Goal: Task Accomplishment & Management: Complete application form

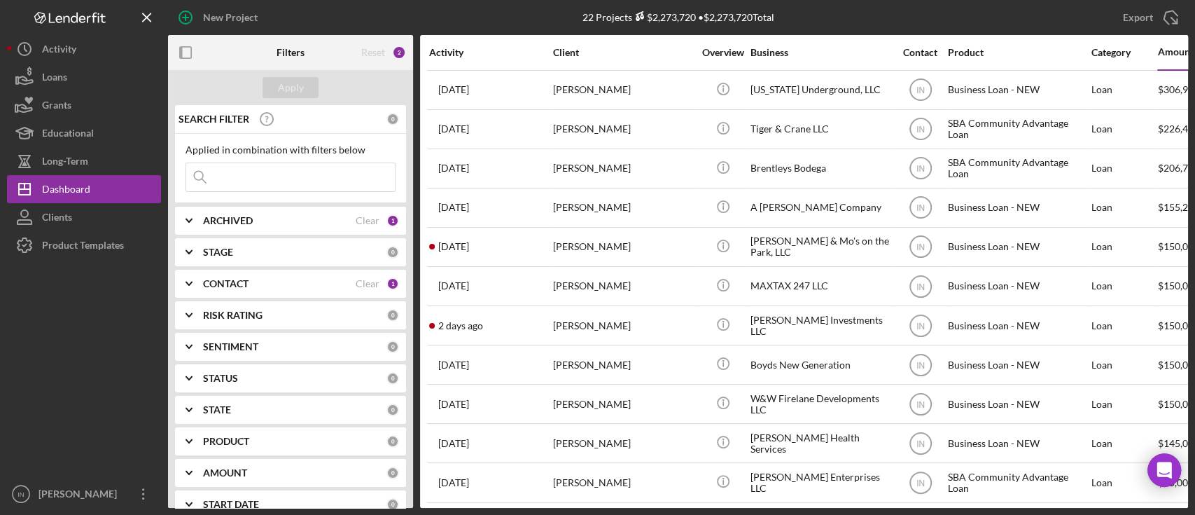
scroll to position [93, 0]
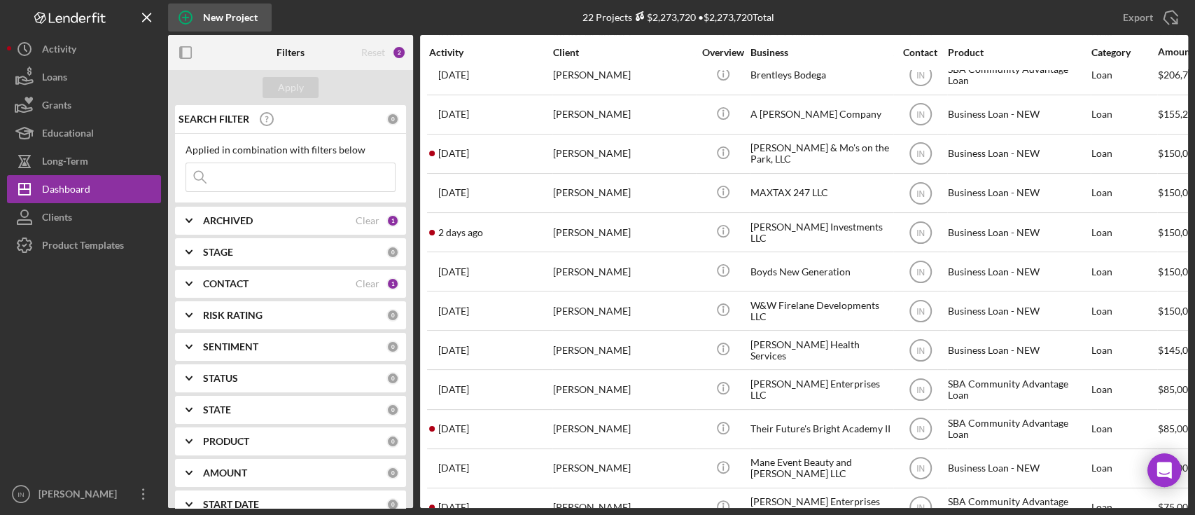
click at [217, 19] on div "New Project" at bounding box center [230, 18] width 55 height 28
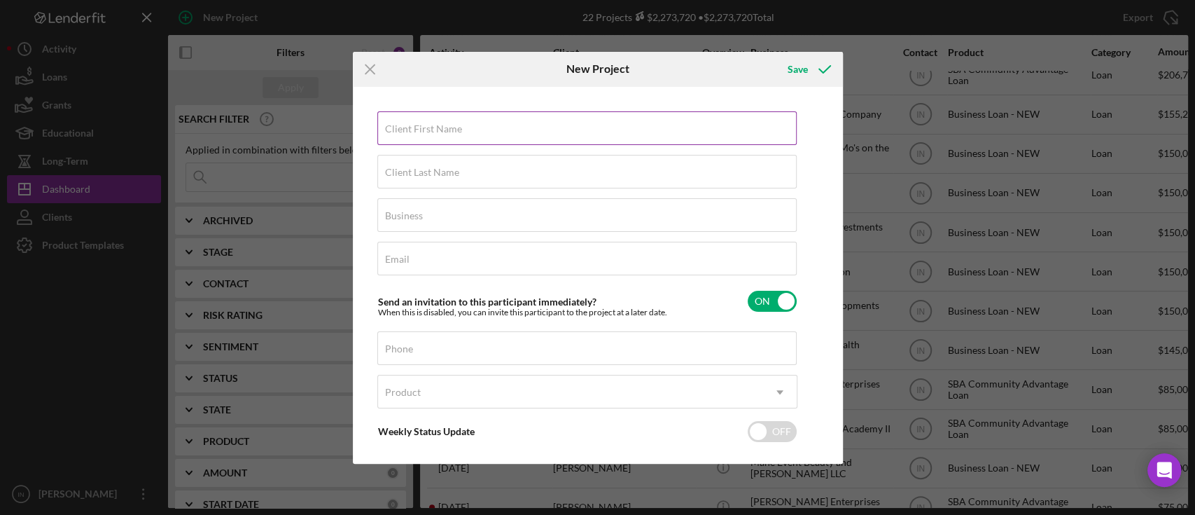
click at [449, 134] on label "Client First Name" at bounding box center [423, 128] width 77 height 11
click at [449, 134] on input "Client First Name" at bounding box center [586, 128] width 419 height 34
type input "[GEOGRAPHIC_DATA]"
type input "[PERSON_NAME]"
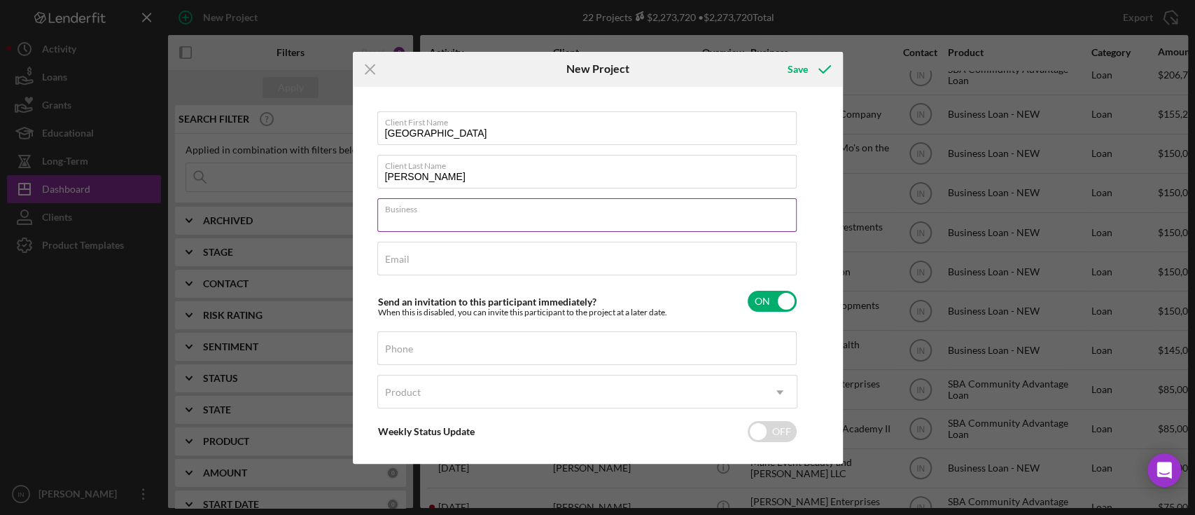
click at [445, 224] on input "Business" at bounding box center [586, 215] width 419 height 34
type input "Elite Repair Agency LLC"
click at [435, 253] on div "Email Required" at bounding box center [587, 259] width 420 height 35
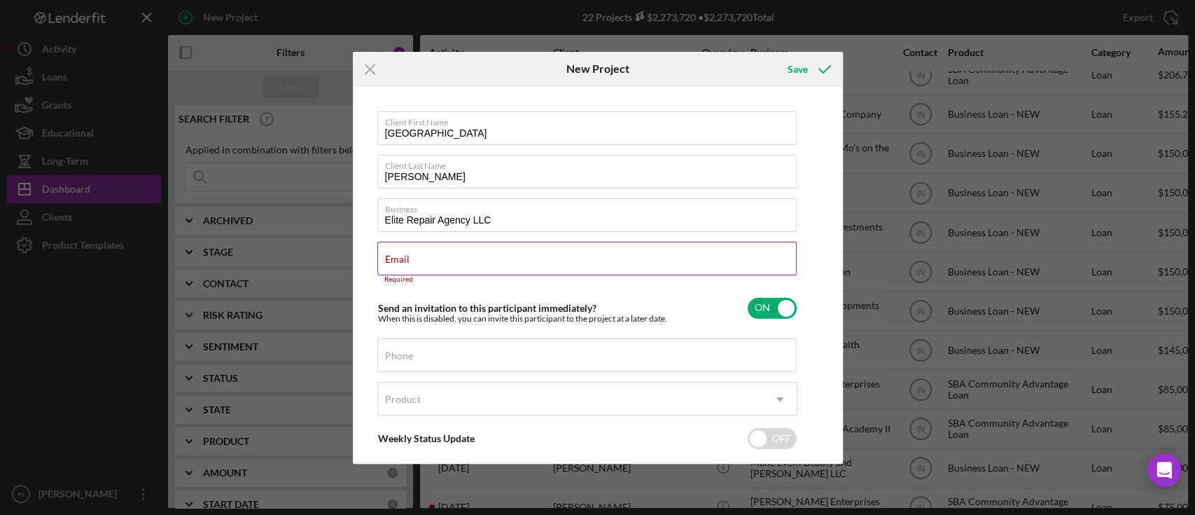
click at [416, 262] on div "Email Required" at bounding box center [587, 263] width 420 height 42
paste input "[EMAIL_ADDRESS][DOMAIN_NAME]"
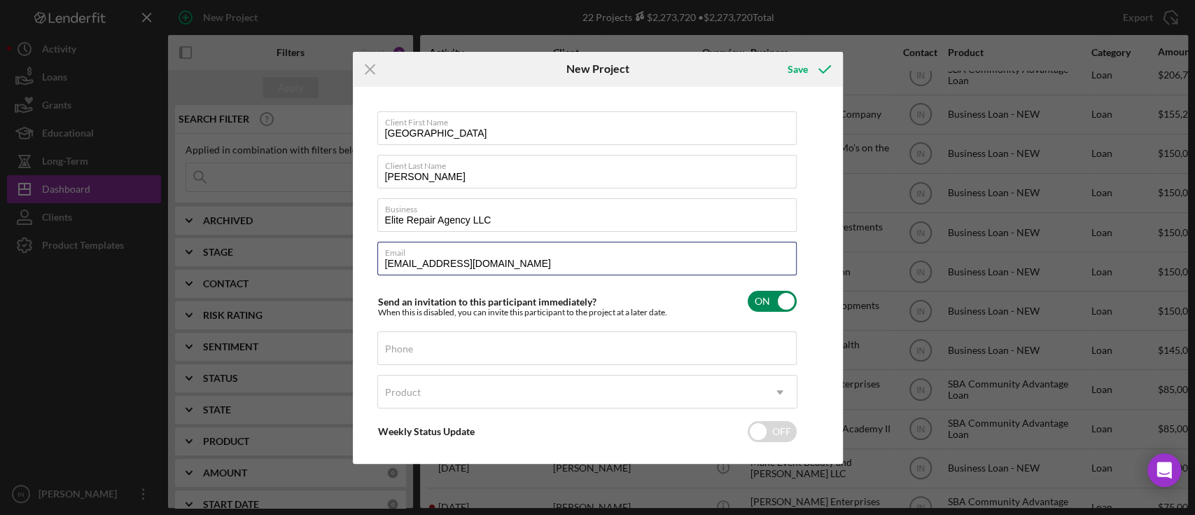
scroll to position [64, 0]
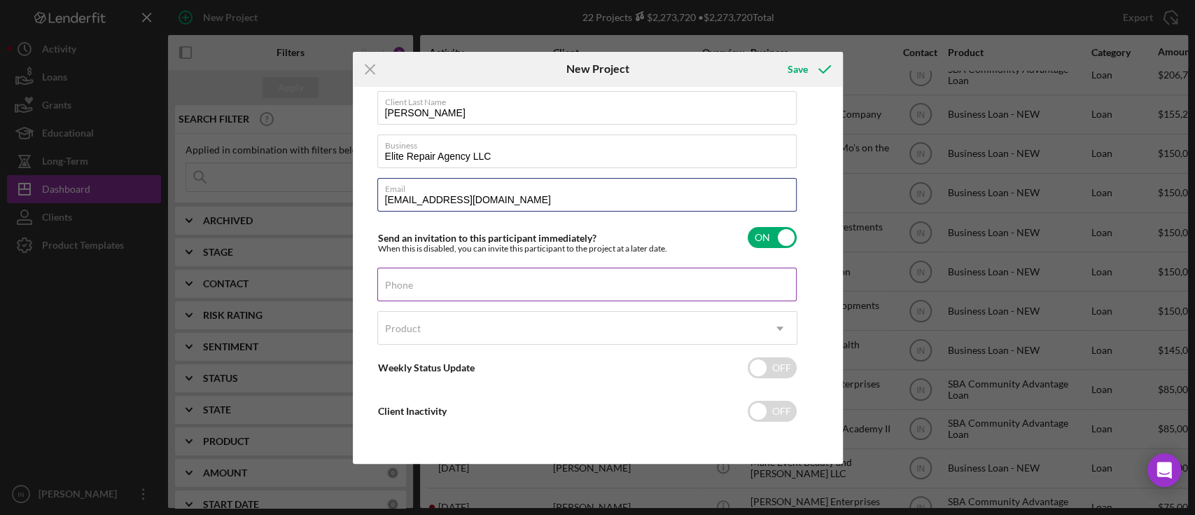
type input "[EMAIL_ADDRESS][DOMAIN_NAME]"
click at [481, 287] on input "Phone" at bounding box center [586, 284] width 419 height 34
click at [440, 294] on input "Phone" at bounding box center [586, 284] width 419 height 34
paste input "[PHONE_NUMBER]"
type input "[PHONE_NUMBER]"
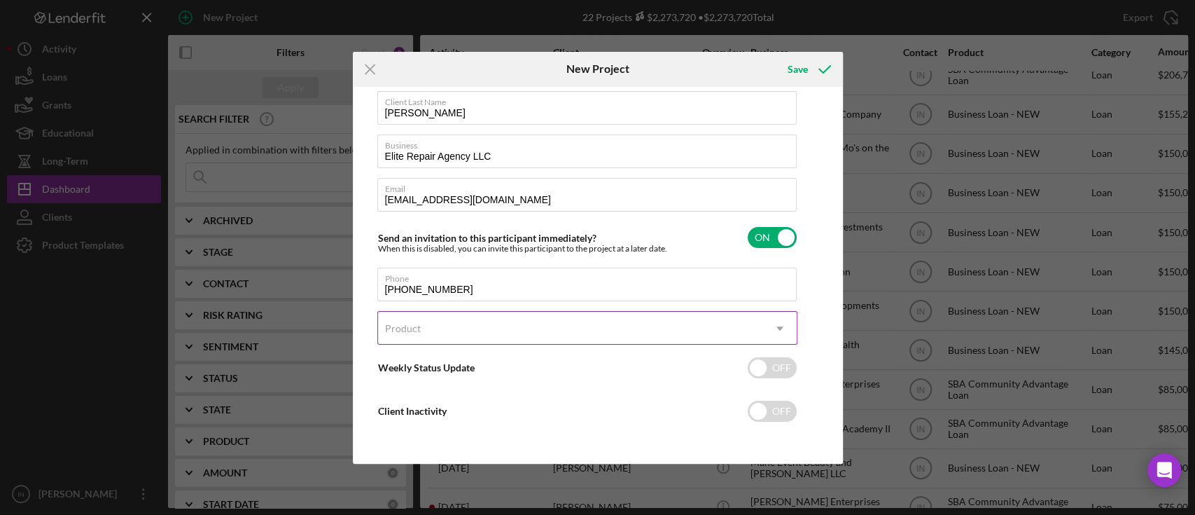
click at [419, 340] on div "Product" at bounding box center [570, 328] width 385 height 32
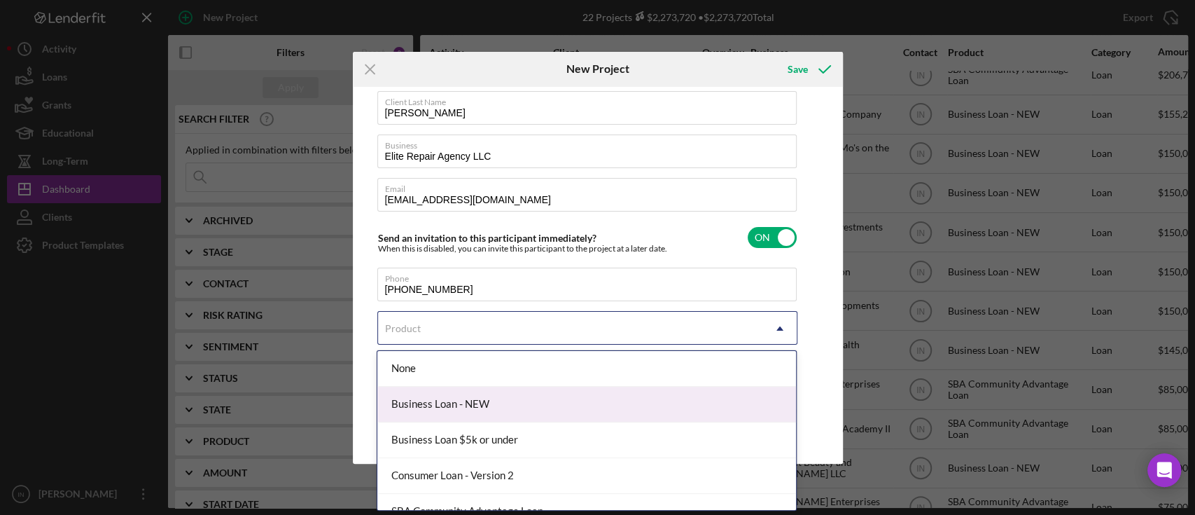
click at [510, 403] on div "Business Loan - NEW" at bounding box center [586, 405] width 419 height 36
checkbox input "true"
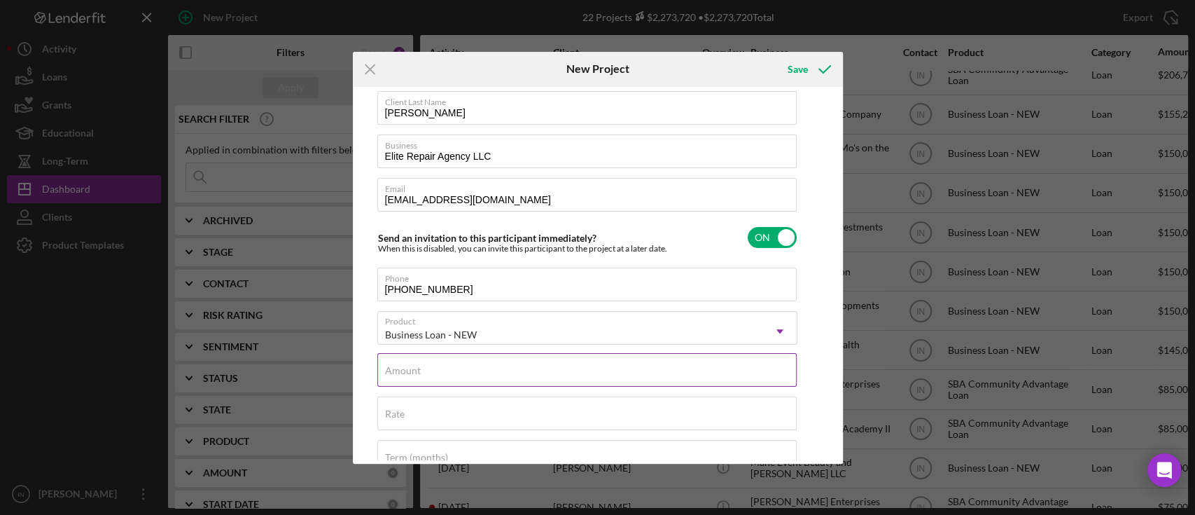
scroll to position [157, 0]
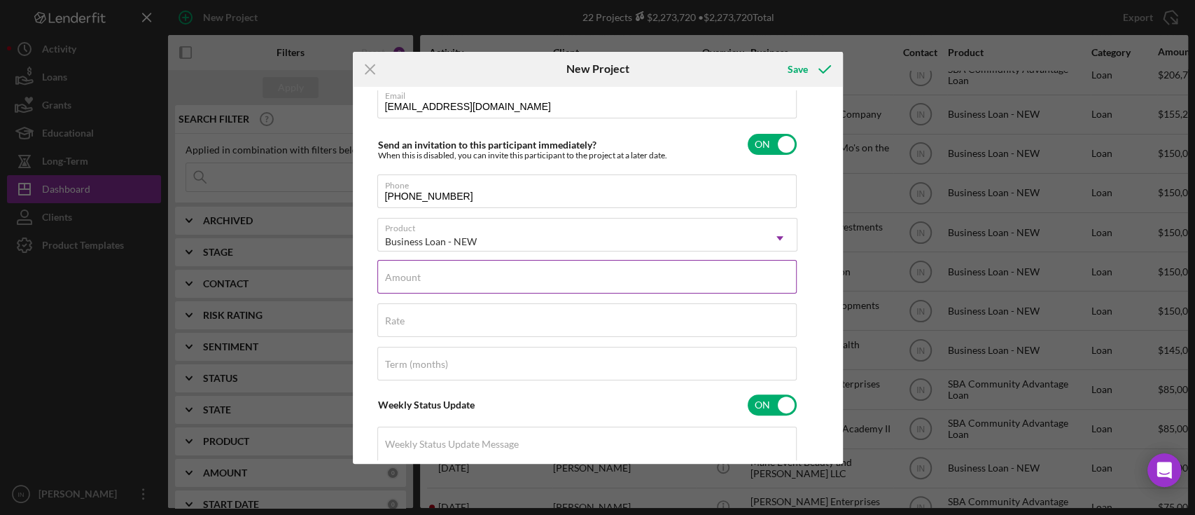
click at [425, 280] on input "Amount" at bounding box center [586, 277] width 419 height 34
type input "$8,000"
click at [403, 319] on label "Rate" at bounding box center [395, 320] width 20 height 11
click at [403, 319] on input "Rate" at bounding box center [586, 320] width 419 height 34
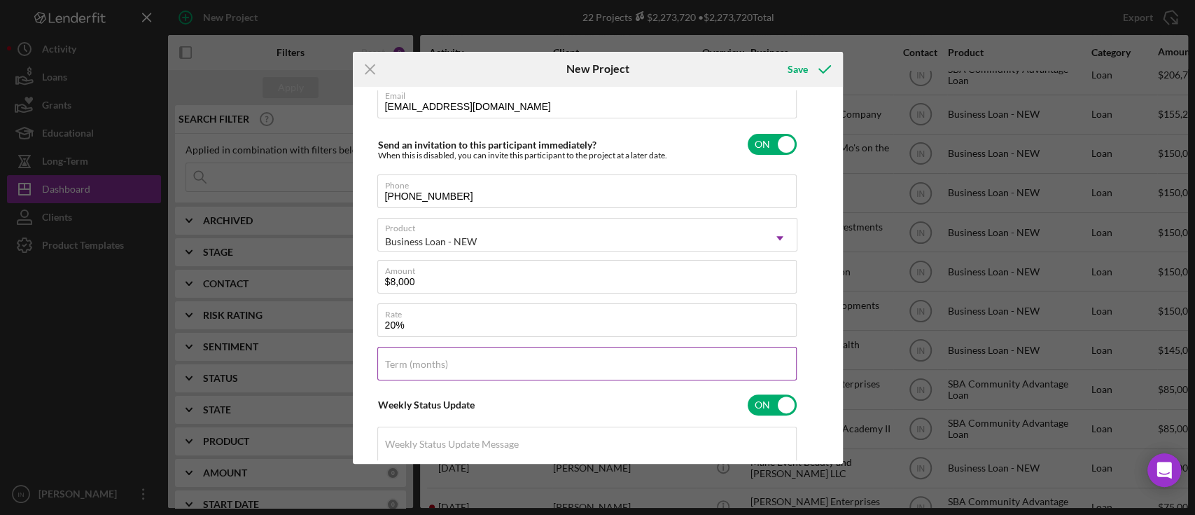
type input "20.000%"
click at [439, 353] on div "Term (months)" at bounding box center [587, 364] width 420 height 35
click at [412, 372] on input "Term (months)" at bounding box center [586, 364] width 419 height 34
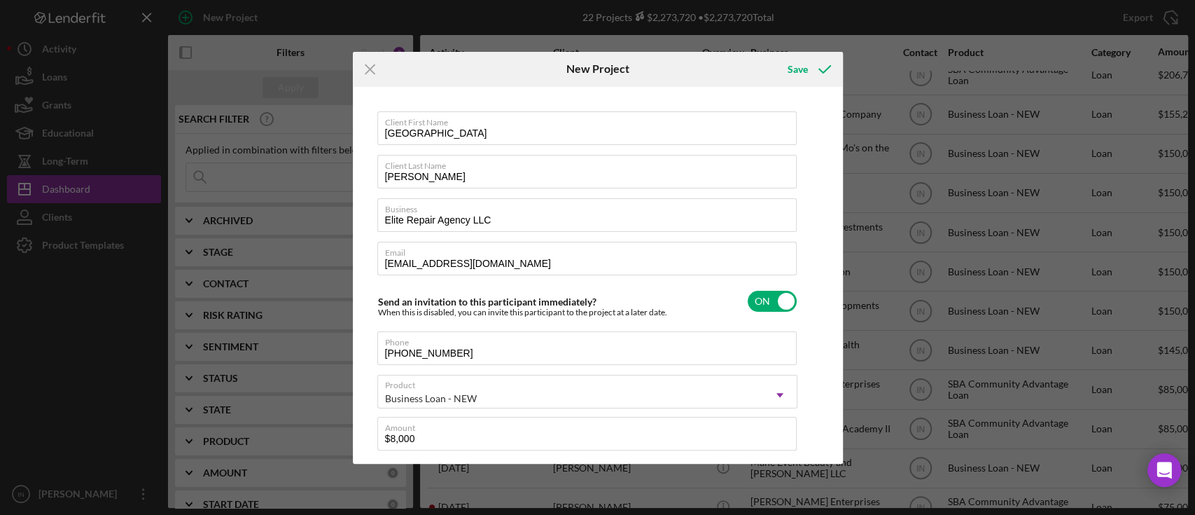
scroll to position [93, 0]
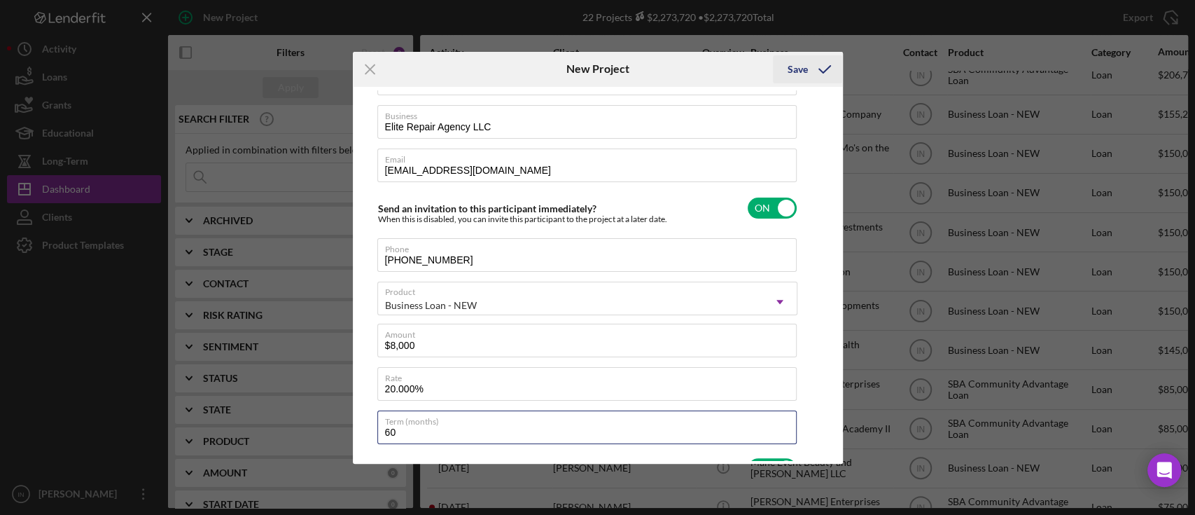
type input "60"
click at [812, 70] on icon "submit" at bounding box center [824, 69] width 35 height 35
checkbox input "false"
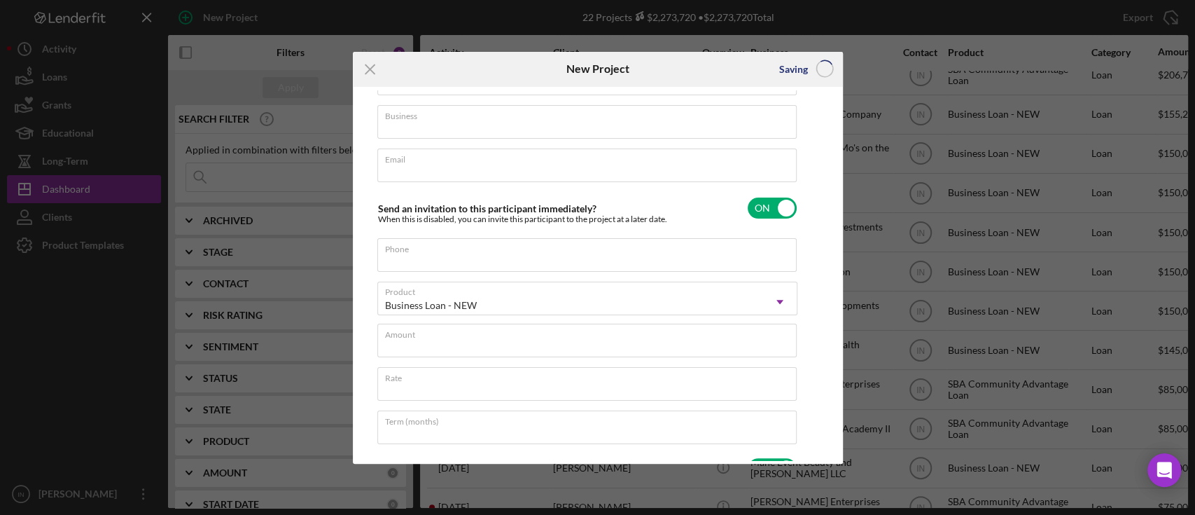
scroll to position [64, 0]
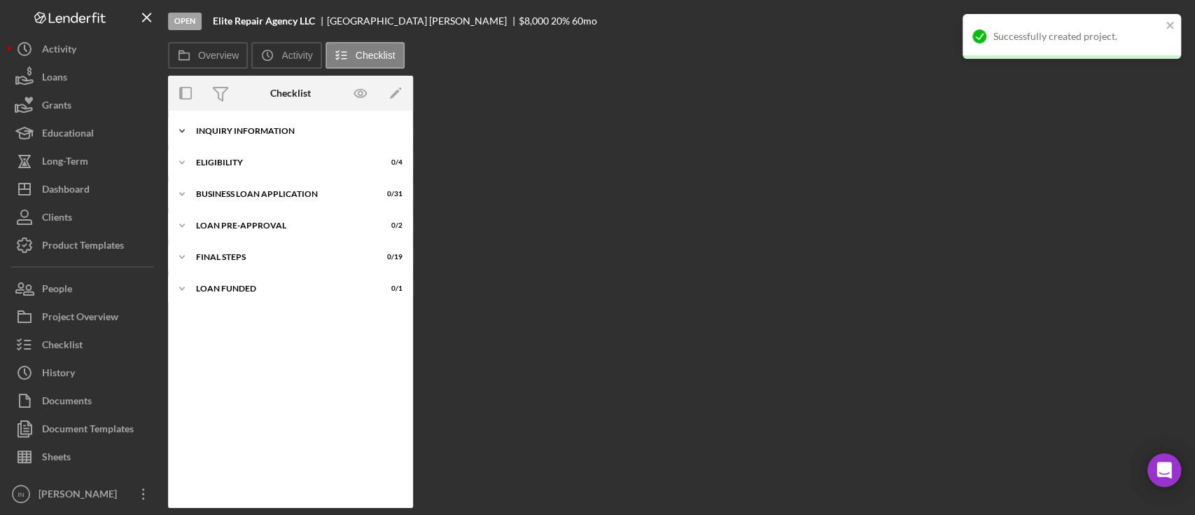
click at [248, 120] on div "Icon/Expander INQUIRY INFORMATION 0 / 11" at bounding box center [290, 131] width 245 height 28
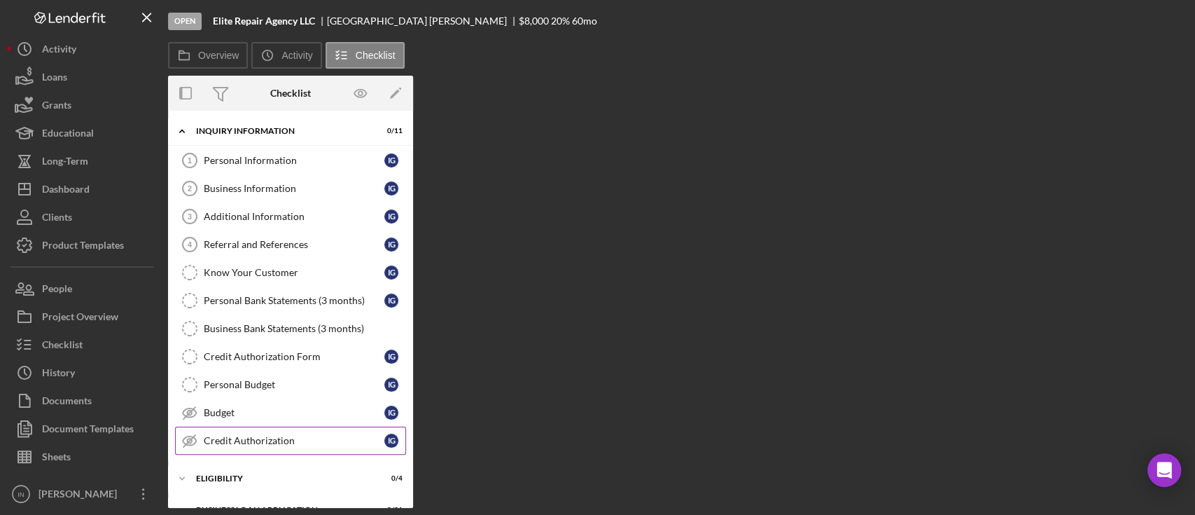
scroll to position [116, 0]
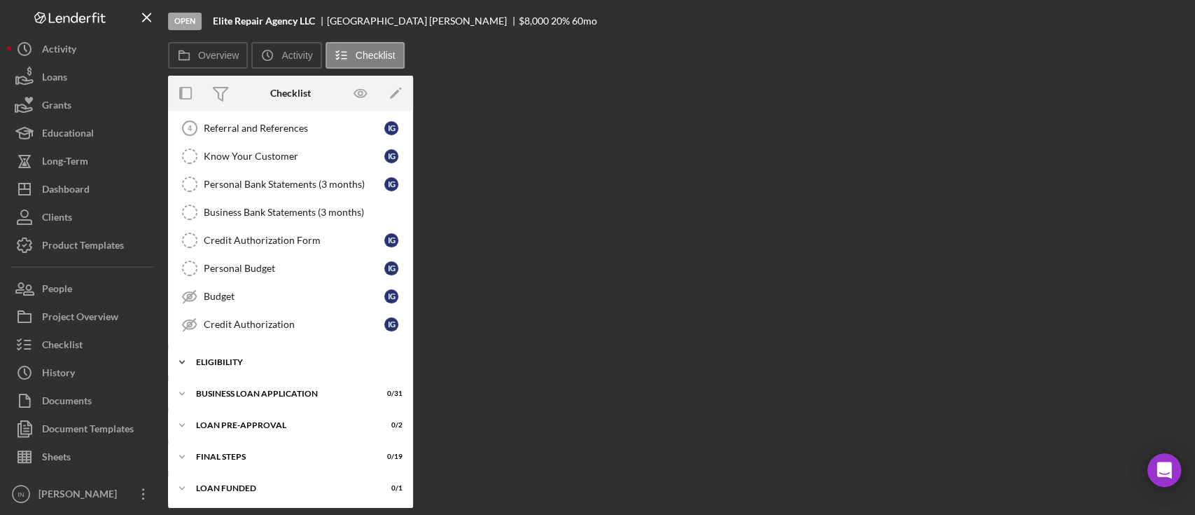
click at [230, 359] on div "ELIGIBILITY" at bounding box center [296, 362] width 200 height 8
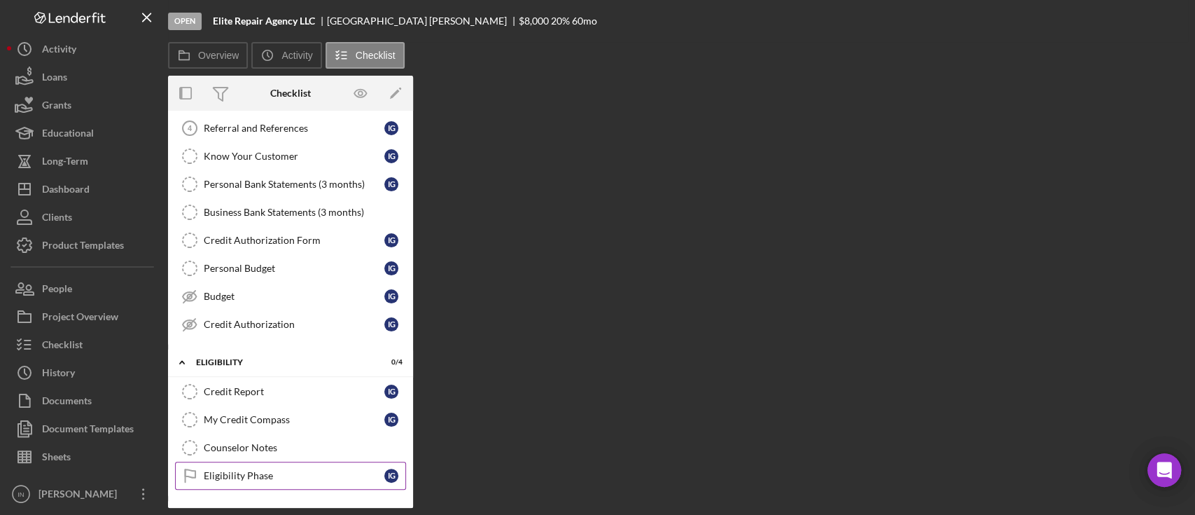
scroll to position [235, 0]
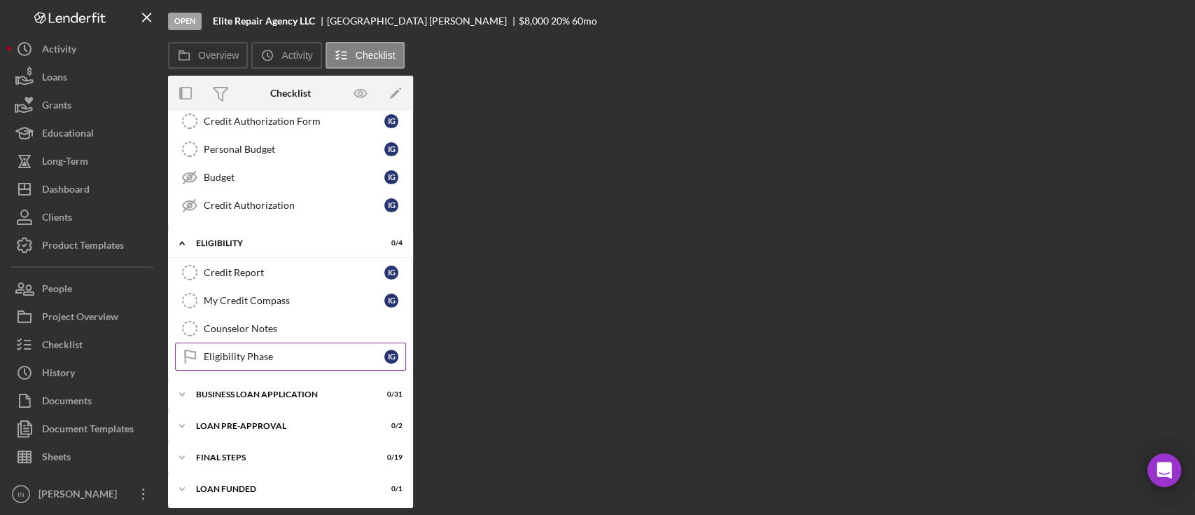
click at [246, 351] on div "Eligibility Phase" at bounding box center [294, 356] width 181 height 11
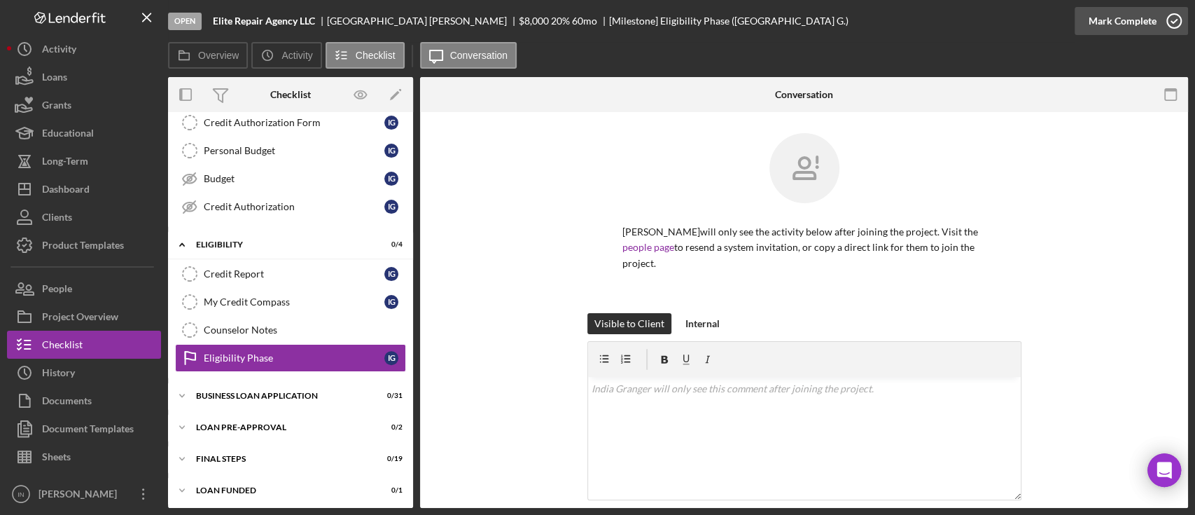
click at [1128, 22] on div "Mark Complete" at bounding box center [1123, 21] width 68 height 28
click at [249, 384] on div "Icon/Expander BUSINESS LOAN APPLICATION 0 / 31" at bounding box center [290, 396] width 245 height 28
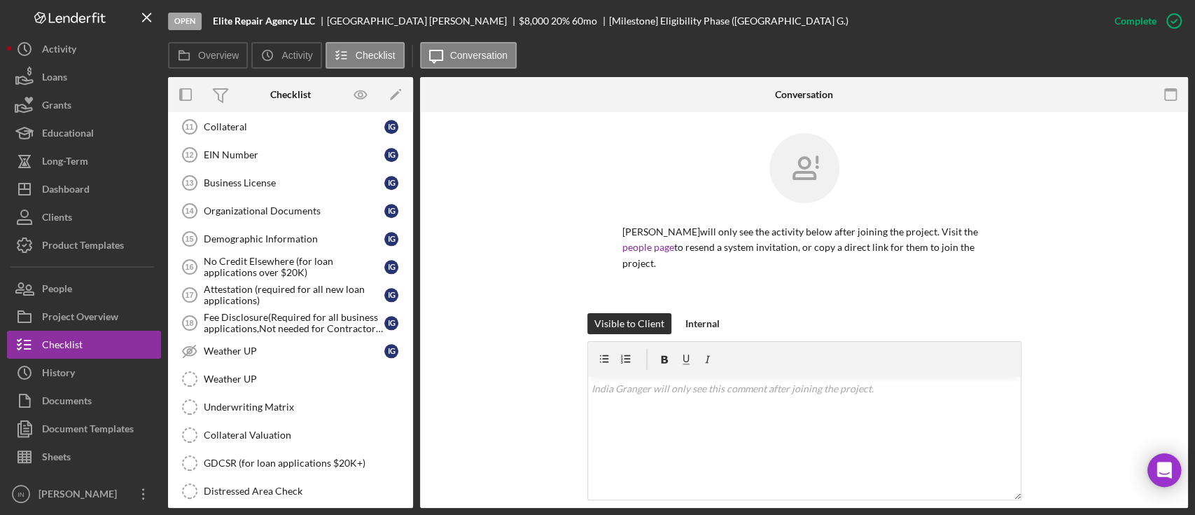
scroll to position [1076, 0]
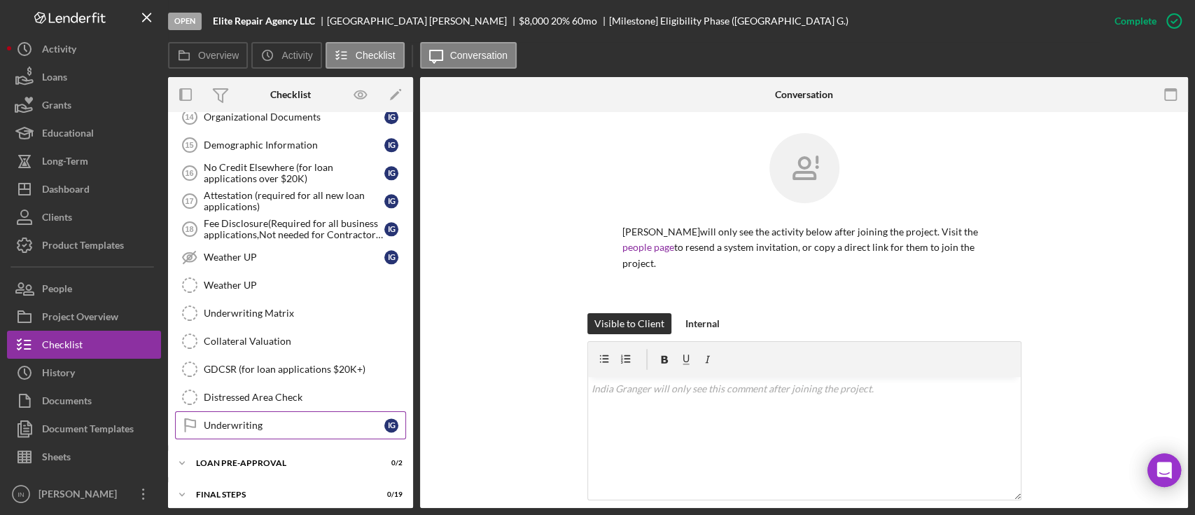
click at [276, 419] on div "Underwriting" at bounding box center [294, 424] width 181 height 11
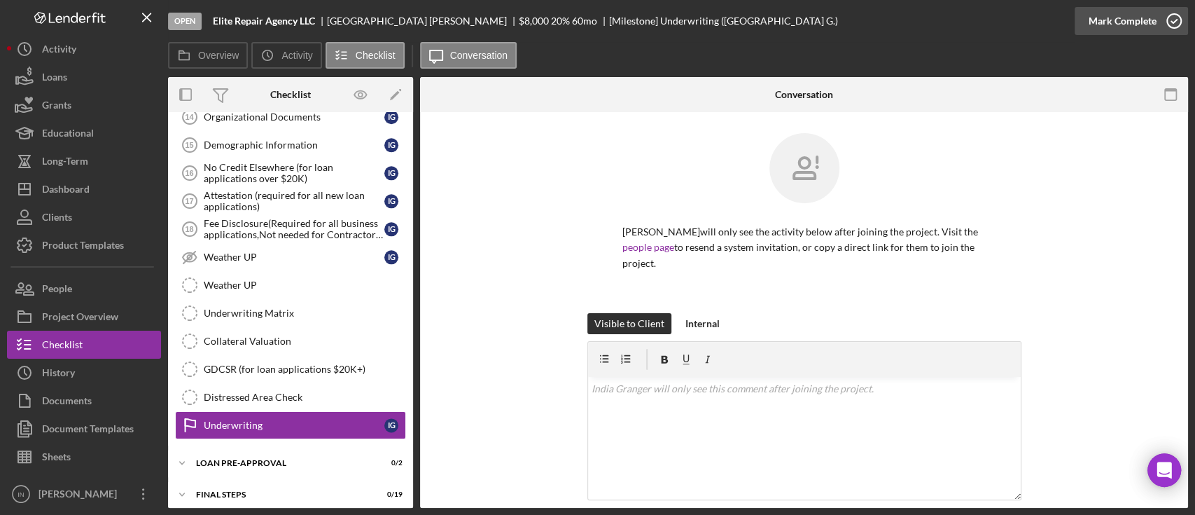
click at [1115, 25] on div "Mark Complete" at bounding box center [1123, 21] width 68 height 28
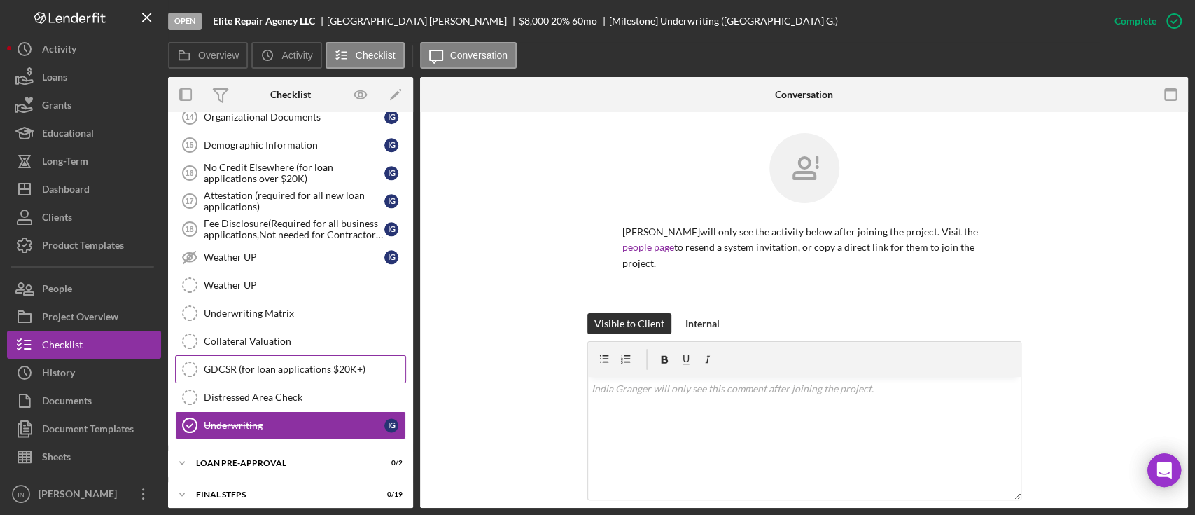
click at [330, 356] on link "GDCSR (for loan applications $20K+) GDCSR (for loan applications $20K+)" at bounding box center [290, 369] width 231 height 28
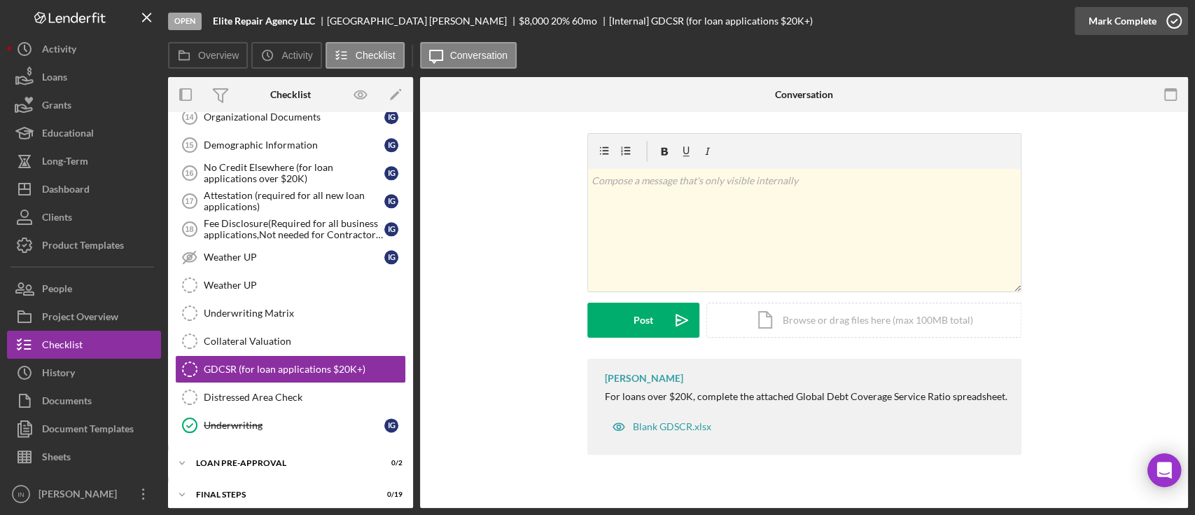
click at [1120, 20] on div "Mark Complete" at bounding box center [1123, 21] width 68 height 28
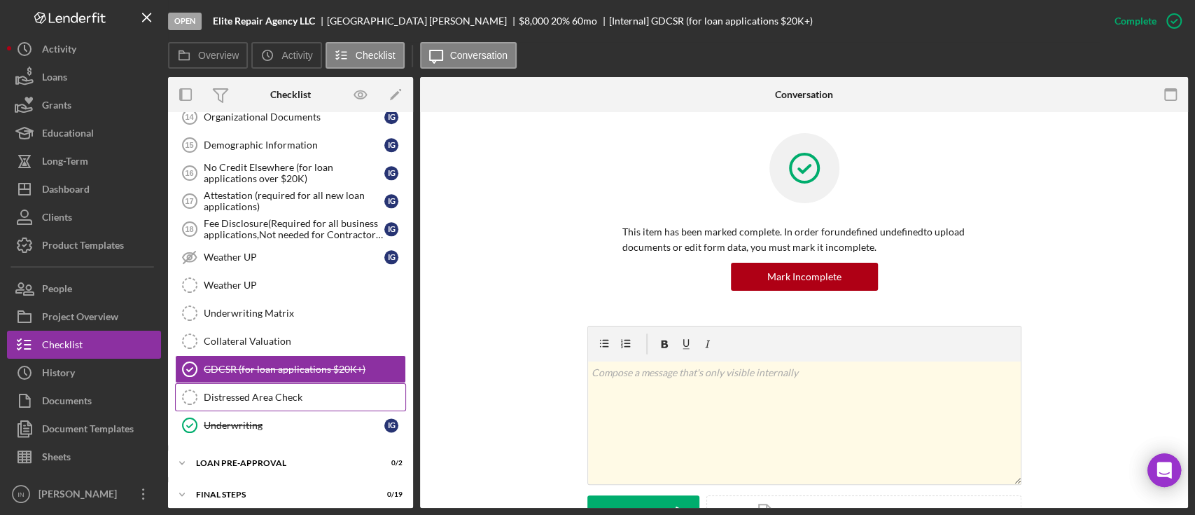
click at [264, 391] on div "Distressed Area Check" at bounding box center [305, 396] width 202 height 11
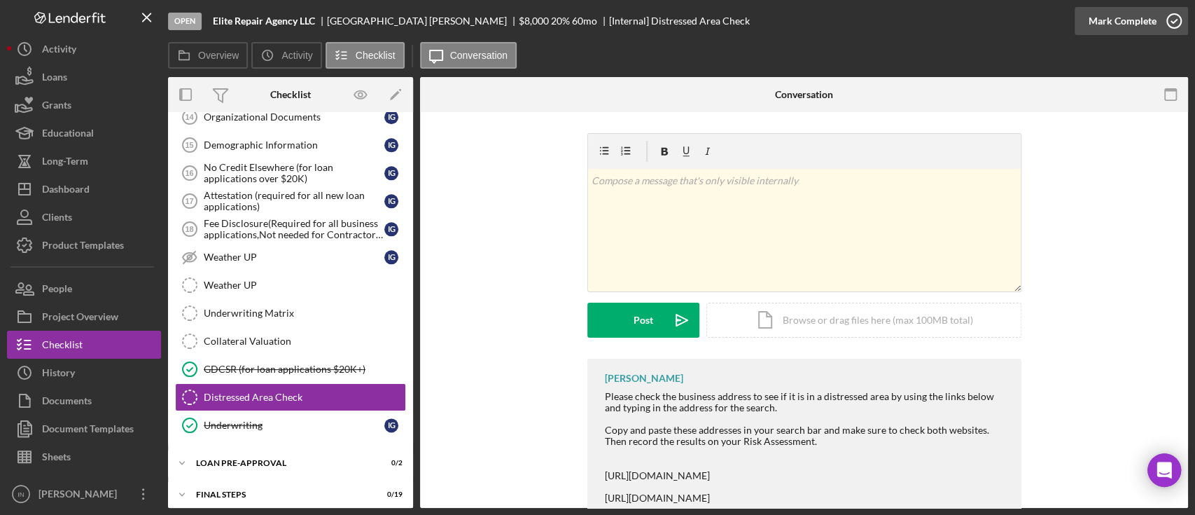
click at [1127, 14] on div "Mark Complete" at bounding box center [1123, 21] width 68 height 28
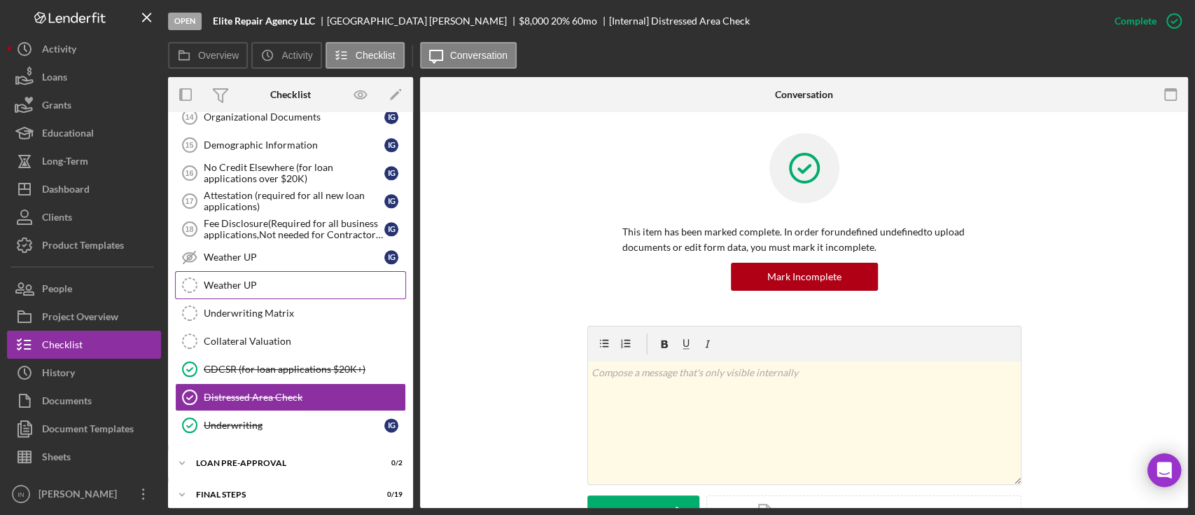
click at [228, 283] on div "Weather UP" at bounding box center [305, 284] width 202 height 11
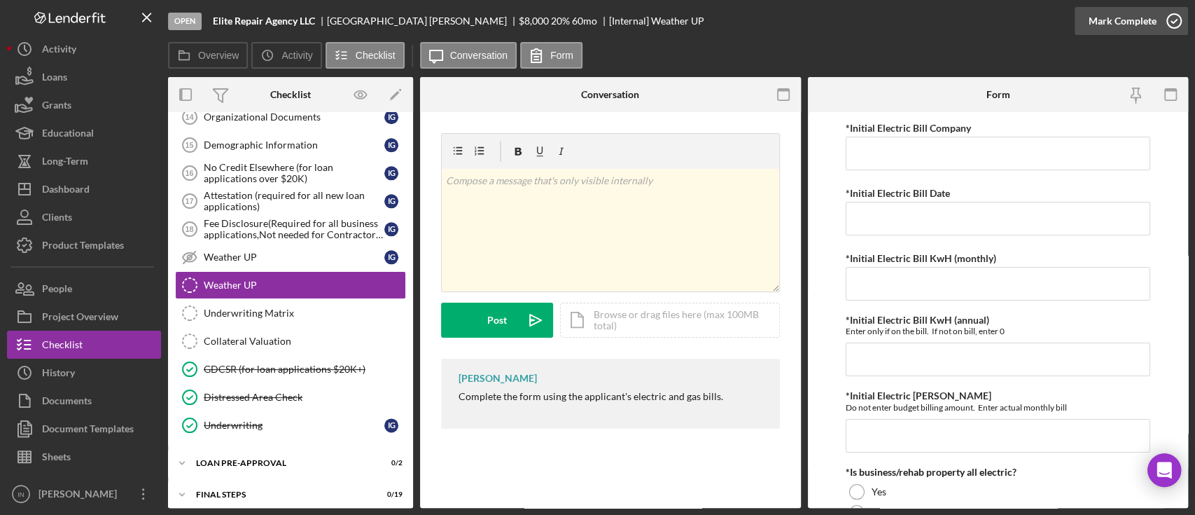
click at [1143, 27] on div "Mark Complete" at bounding box center [1123, 21] width 68 height 28
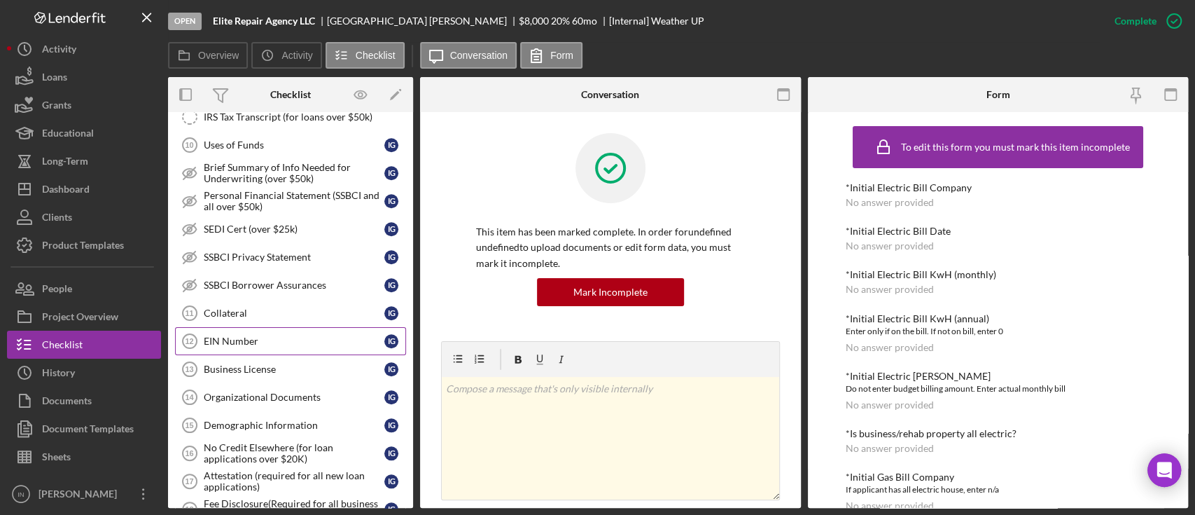
scroll to position [609, 0]
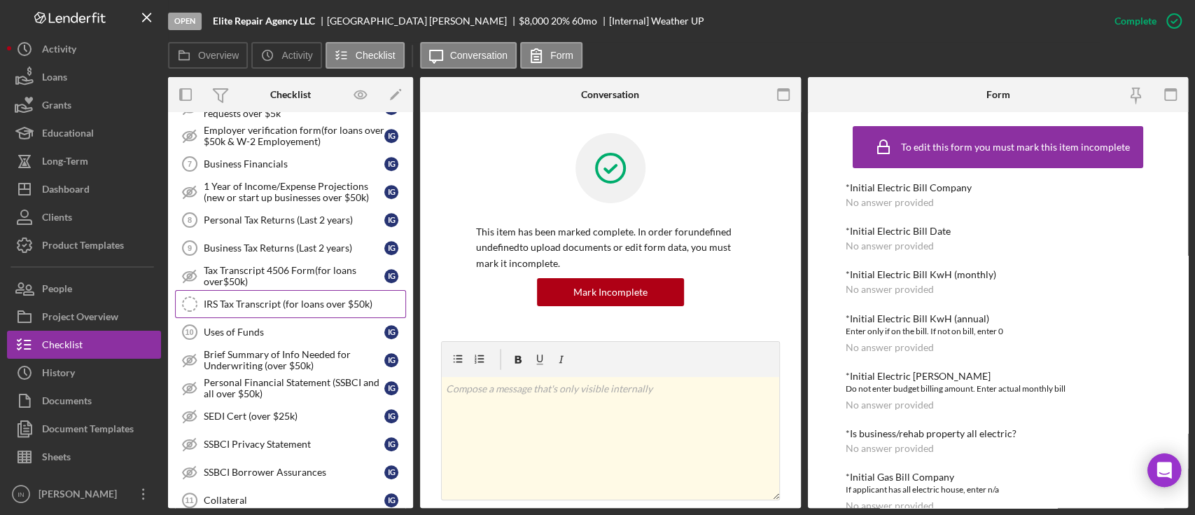
click at [293, 302] on div "IRS Tax Transcript (for loans over $50k)" at bounding box center [305, 303] width 202 height 11
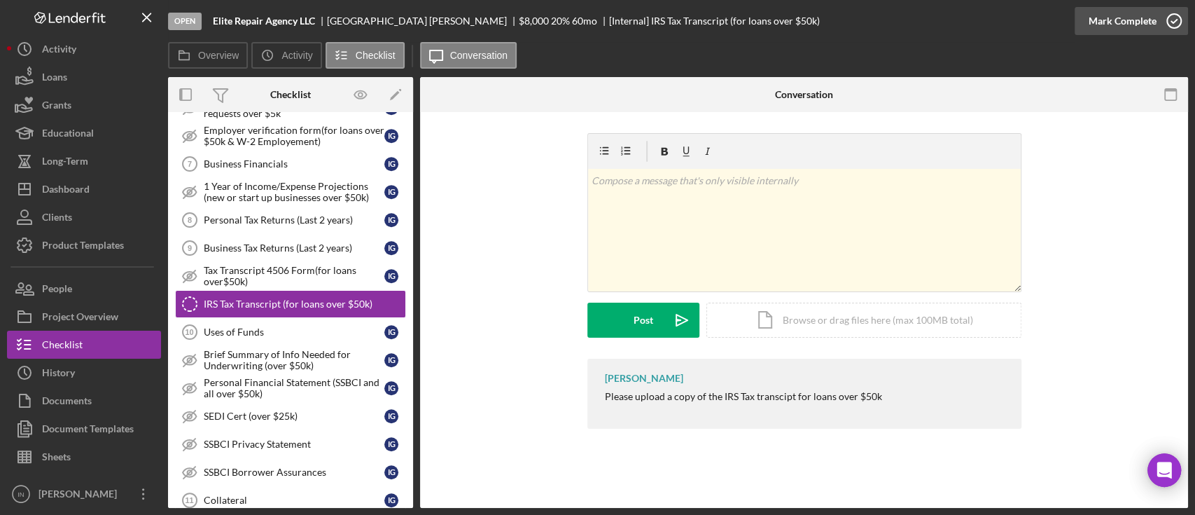
click at [1138, 20] on div "Mark Complete" at bounding box center [1123, 21] width 68 height 28
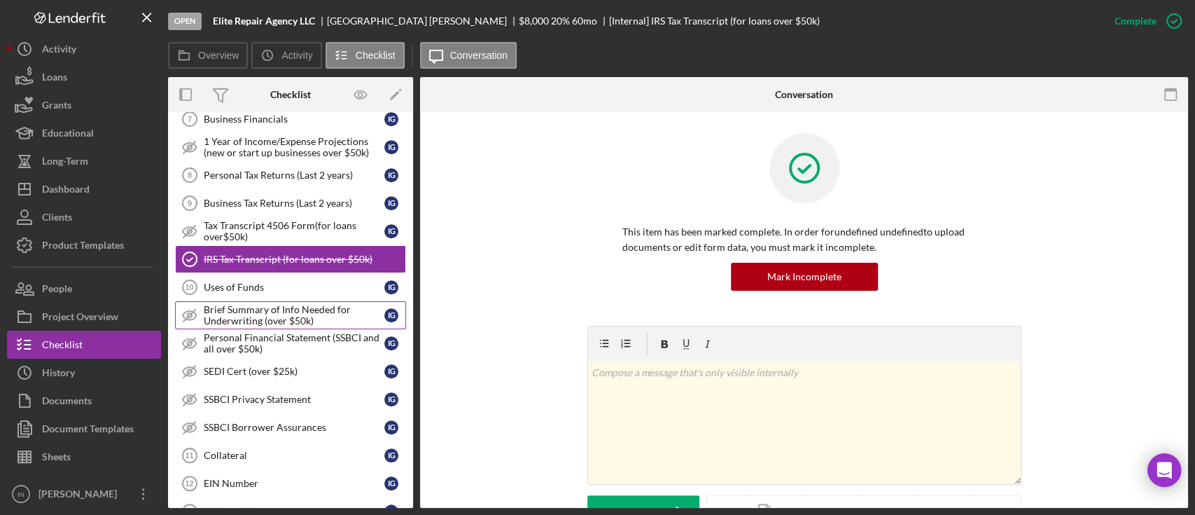
scroll to position [840, 0]
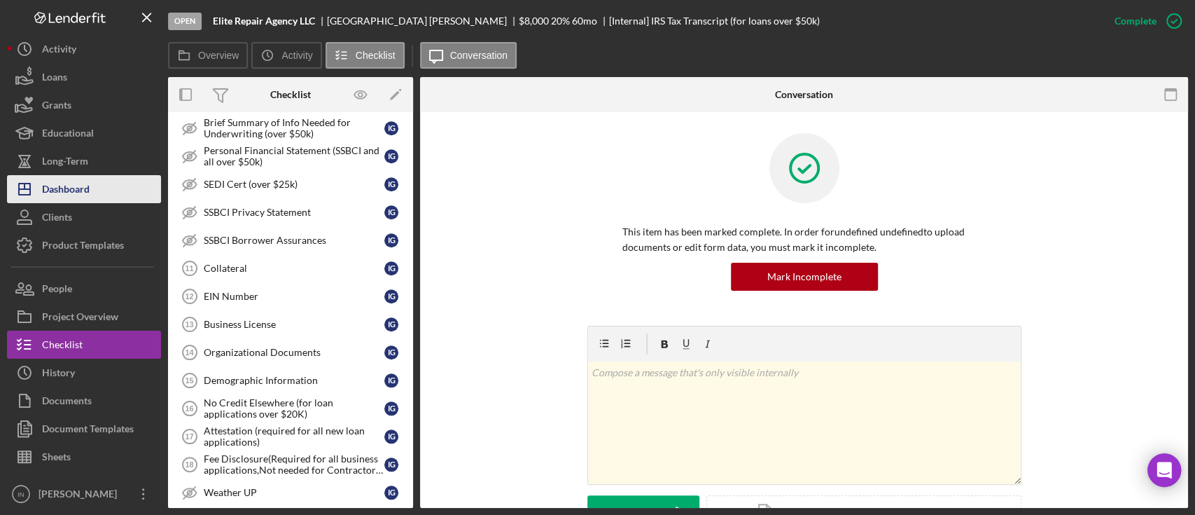
click at [88, 181] on div "Dashboard" at bounding box center [66, 191] width 48 height 32
